Goal: Task Accomplishment & Management: Manage account settings

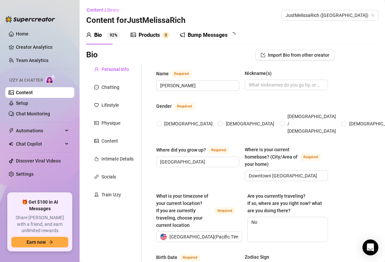
radio input "true"
type input "[DATE]"
click at [24, 34] on link "Home" at bounding box center [22, 33] width 13 height 5
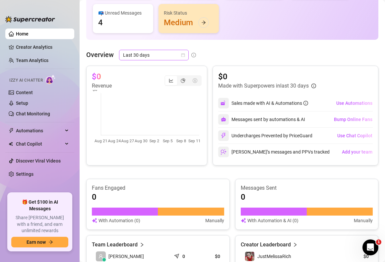
scroll to position [47, 0]
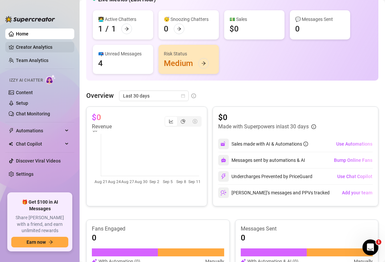
click at [40, 46] on link "Creator Analytics" at bounding box center [42, 47] width 53 height 11
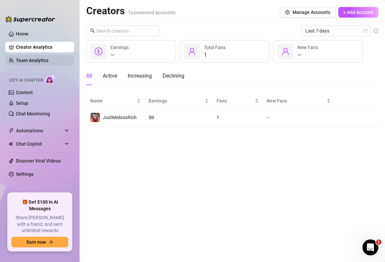
click at [43, 61] on link "Team Analytics" at bounding box center [32, 60] width 32 height 5
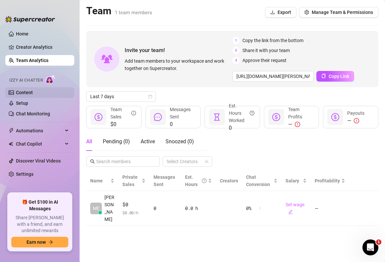
click at [30, 94] on link "Content" at bounding box center [24, 92] width 17 height 5
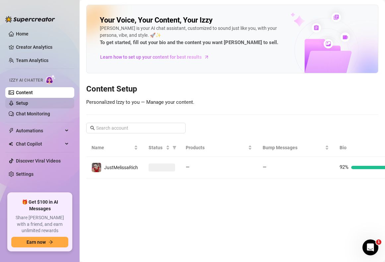
click at [28, 102] on link "Setup" at bounding box center [22, 102] width 12 height 5
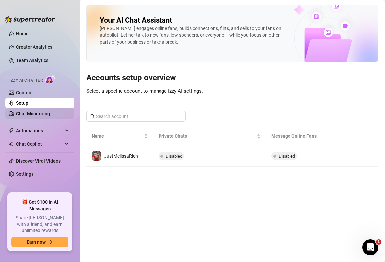
click at [42, 113] on link "Chat Monitoring" at bounding box center [33, 113] width 34 height 5
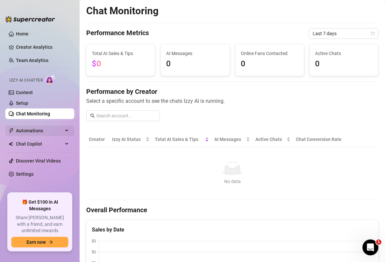
click at [40, 133] on span "Automations" at bounding box center [39, 130] width 47 height 11
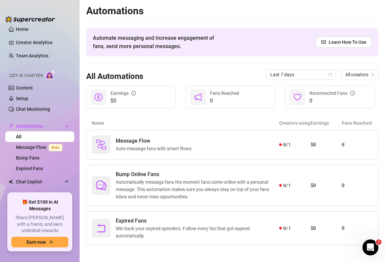
scroll to position [7, 0]
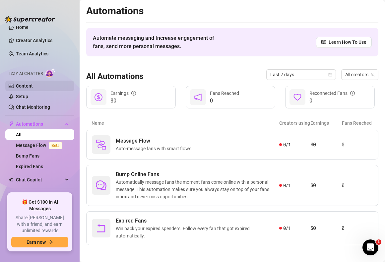
click at [23, 83] on link "Content" at bounding box center [24, 85] width 17 height 5
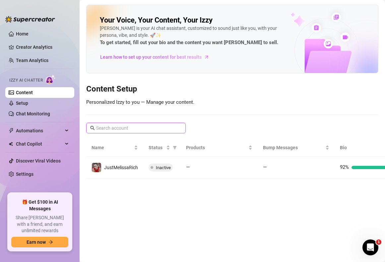
click at [117, 127] on input "text" at bounding box center [136, 127] width 80 height 7
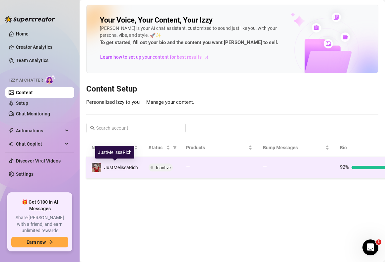
click at [124, 164] on div "JustMelissaRich" at bounding box center [121, 167] width 34 height 7
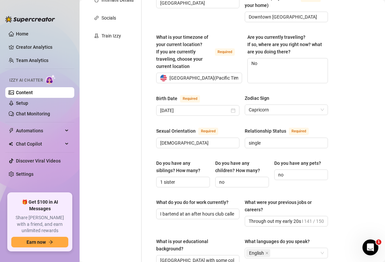
scroll to position [100, 0]
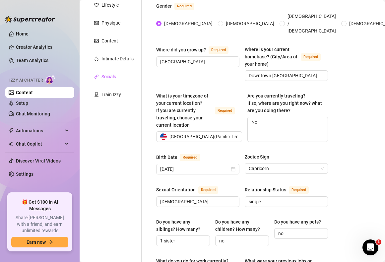
click at [110, 75] on div "Socials" at bounding box center [108, 76] width 15 height 7
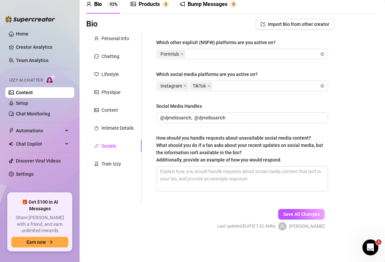
scroll to position [31, 0]
click at [112, 36] on div "Personal Info" at bounding box center [115, 38] width 28 height 7
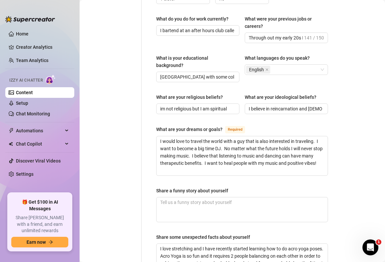
scroll to position [464, 0]
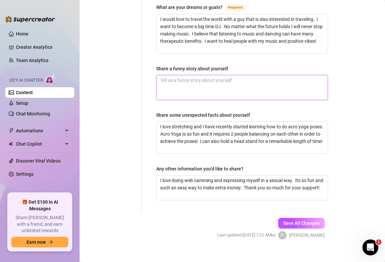
click at [176, 78] on textarea "Share a funny story about yourself" at bounding box center [242, 87] width 171 height 25
click at [28, 101] on link "Setup" at bounding box center [22, 102] width 12 height 5
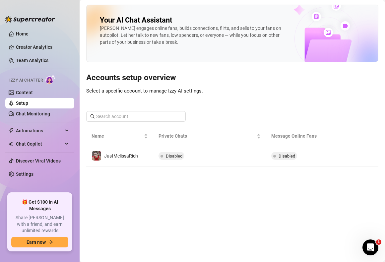
click at [28, 101] on link "Setup" at bounding box center [22, 102] width 12 height 5
click at [34, 144] on span "Chat Copilot" at bounding box center [39, 144] width 47 height 11
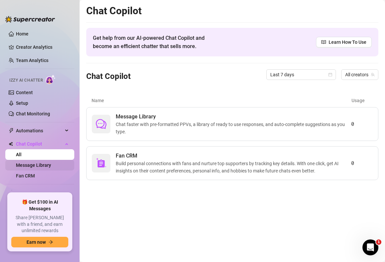
click at [45, 167] on link "Message Library" at bounding box center [33, 164] width 35 height 5
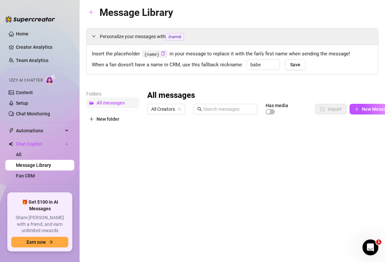
click at [114, 104] on span "All messages" at bounding box center [111, 102] width 28 height 5
click at [237, 108] on input "text" at bounding box center [228, 108] width 50 height 7
click at [269, 110] on div "button" at bounding box center [268, 112] width 4 height 4
click at [274, 111] on div "button" at bounding box center [272, 112] width 4 height 4
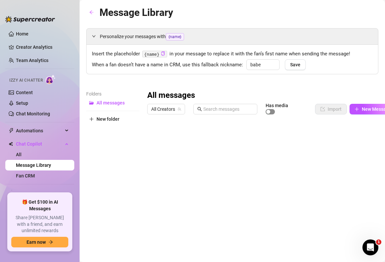
click at [268, 111] on div "button" at bounding box center [268, 112] width 4 height 4
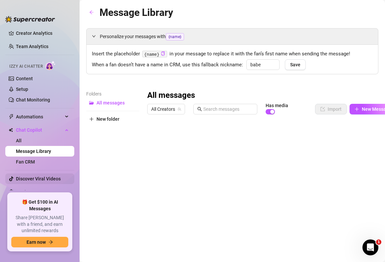
scroll to position [17, 0]
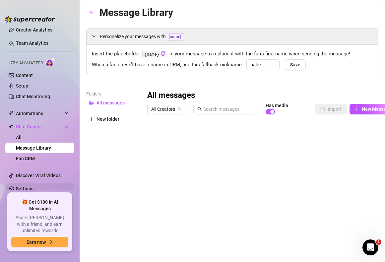
click at [33, 188] on link "Settings" at bounding box center [25, 188] width 18 height 5
